Goal: Information Seeking & Learning: Learn about a topic

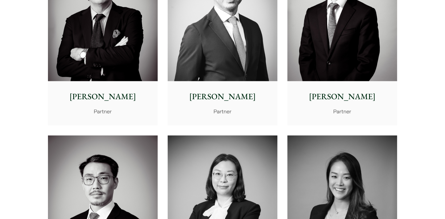
scroll to position [883, 0]
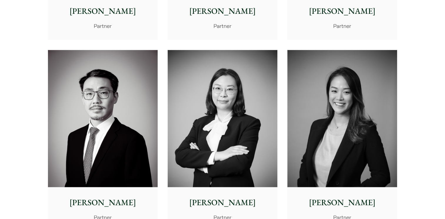
click at [360, 96] on img at bounding box center [342, 118] width 110 height 137
click at [355, 96] on img at bounding box center [342, 118] width 110 height 137
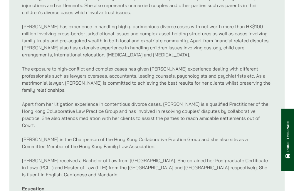
scroll to position [412, 0]
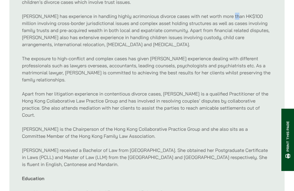
drag, startPoint x: 227, startPoint y: 16, endPoint x: 231, endPoint y: 15, distance: 4.9
click at [231, 15] on p "Patricia has experience in handling highly acrimonious divorce cases with net w…" at bounding box center [147, 30] width 251 height 35
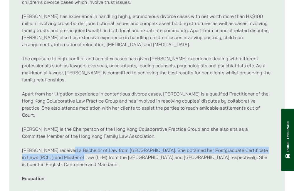
drag, startPoint x: 66, startPoint y: 136, endPoint x: 67, endPoint y: 145, distance: 9.7
click at [67, 147] on p "Patricia received a Bachelor of Law from London Metropolitan University. She ob…" at bounding box center [147, 157] width 251 height 21
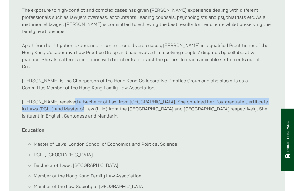
scroll to position [470, 0]
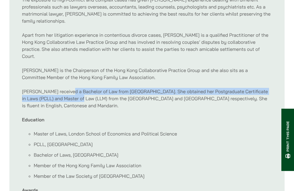
drag, startPoint x: 34, startPoint y: 140, endPoint x: 142, endPoint y: 138, distance: 107.9
click at [142, 151] on li "Bachelor of Laws, [GEOGRAPHIC_DATA]" at bounding box center [153, 154] width 239 height 7
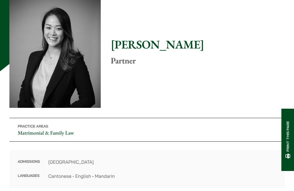
scroll to position [0, 0]
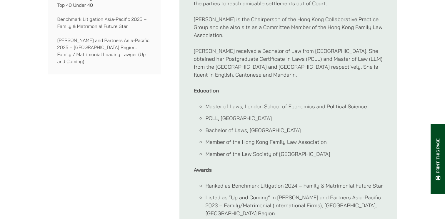
scroll to position [559, 0]
